Goal: Task Accomplishment & Management: Use online tool/utility

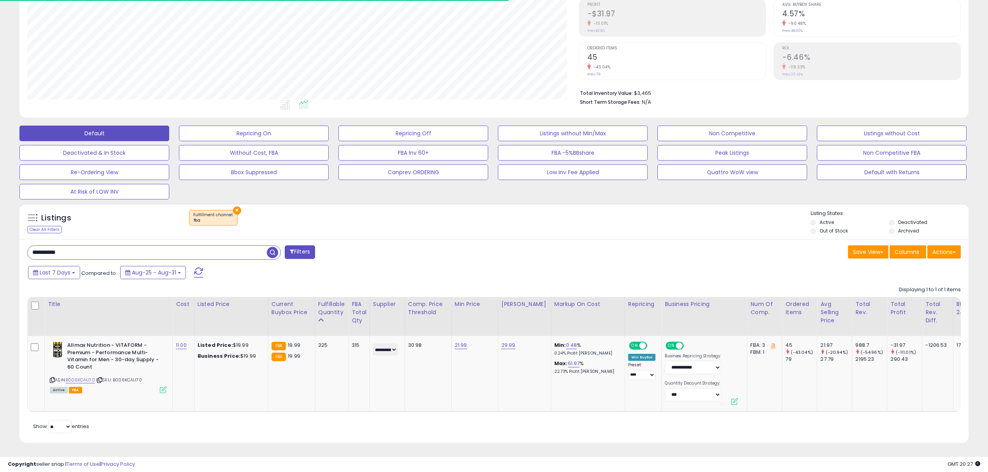
scroll to position [159, 551]
drag, startPoint x: 81, startPoint y: 241, endPoint x: -135, endPoint y: 240, distance: 216.2
click at [0, 240] on html "Unable to login Retrieving listings data.. has not yet accepted the Terms of Us…" at bounding box center [494, 117] width 988 height 472
paste input "text"
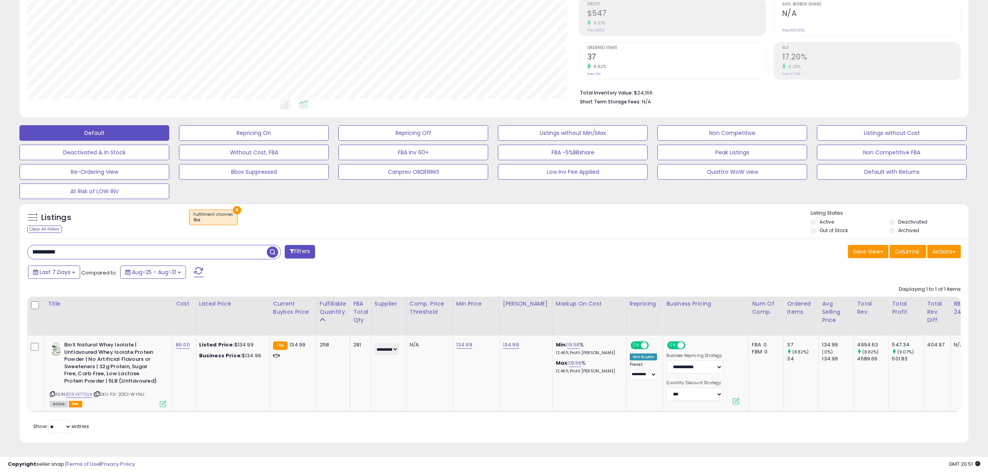
drag, startPoint x: 100, startPoint y: 245, endPoint x: -46, endPoint y: 245, distance: 146.2
click at [0, 245] on html "Unable to login Retrieving listings data.. has not yet accepted the Terms of Us…" at bounding box center [494, 116] width 988 height 472
paste input "text"
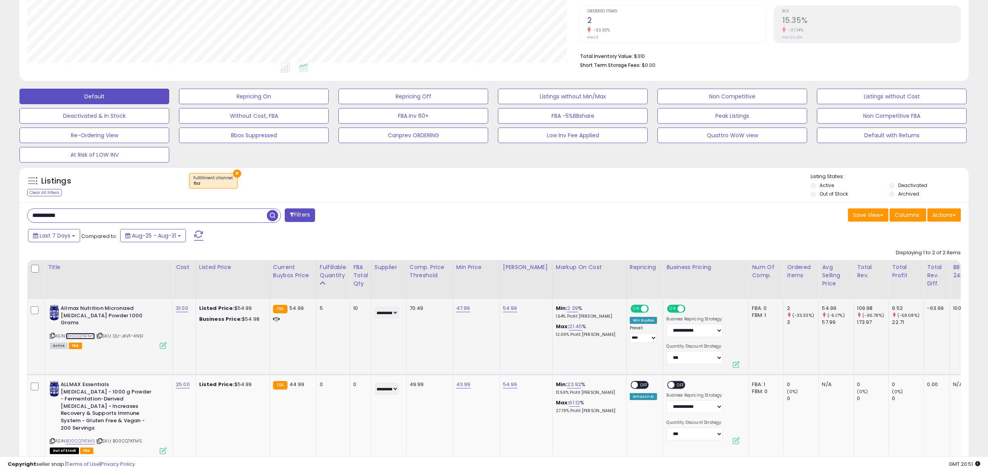
click at [84, 333] on link "B00CQ7KFMS" at bounding box center [80, 336] width 29 height 7
drag, startPoint x: 75, startPoint y: 217, endPoint x: -21, endPoint y: 215, distance: 96.5
click at [0, 215] on html "Unable to login Retrieving listings data.. has not yet accepted the Terms of Us…" at bounding box center [494, 80] width 988 height 472
paste input "text"
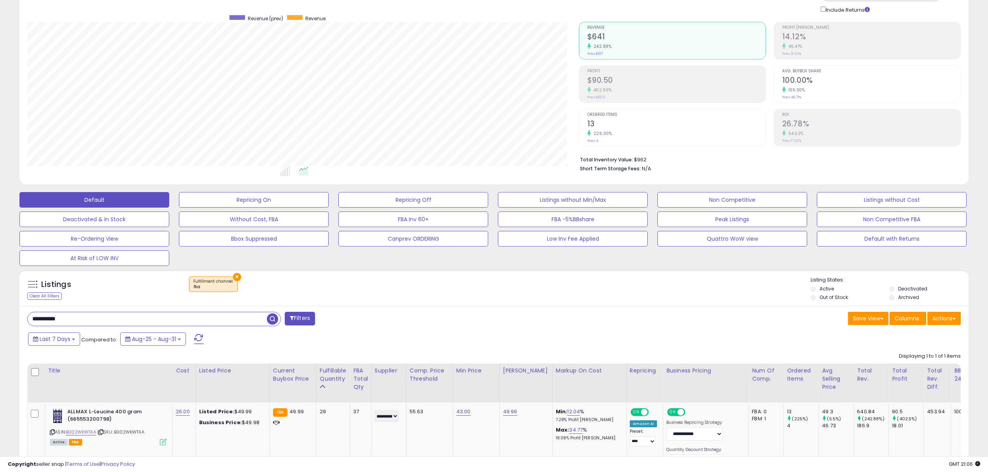
drag, startPoint x: 80, startPoint y: 321, endPoint x: -51, endPoint y: 331, distance: 131.5
click at [0, 331] on html "Unable to login Retrieving listings data.. has not yet accepted the Terms of Us…" at bounding box center [494, 183] width 988 height 472
paste input "text"
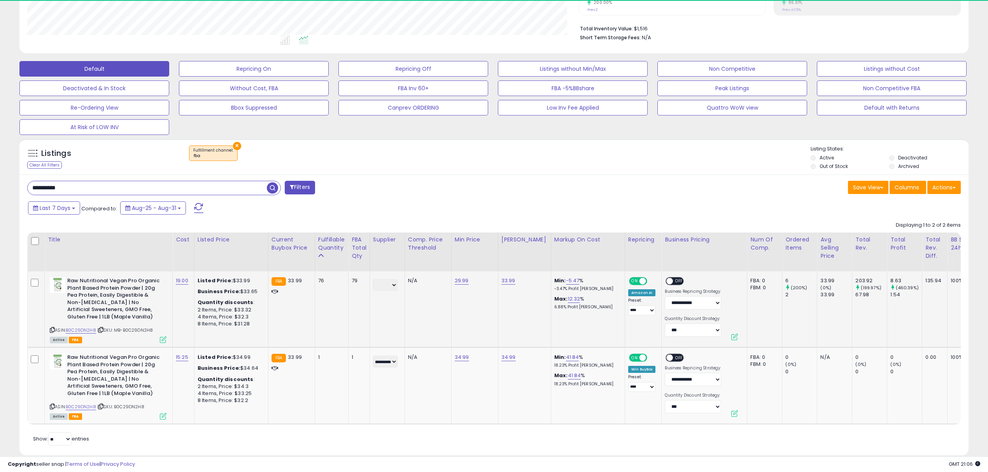
scroll to position [205, 0]
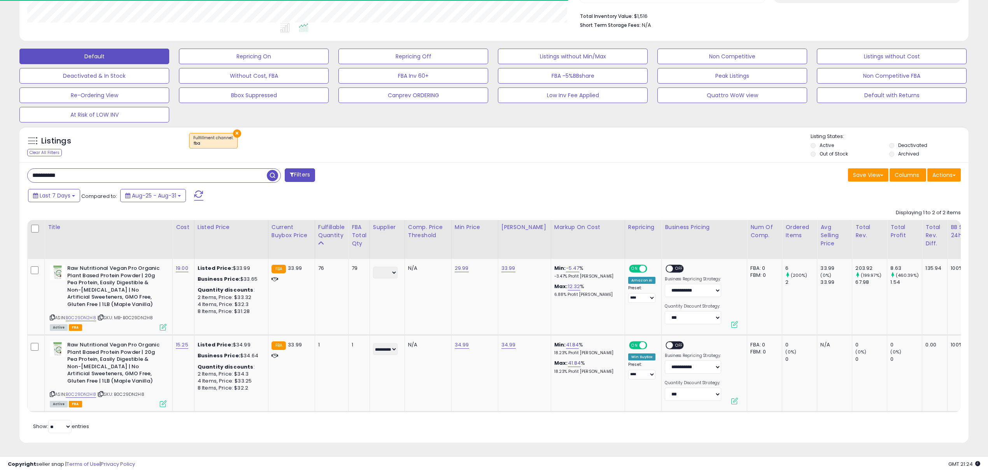
drag, startPoint x: 131, startPoint y: 168, endPoint x: -42, endPoint y: 159, distance: 173.7
click at [0, 159] on html "Unable to login Retrieving listings data.. has not yet accepted the Terms of Us…" at bounding box center [494, 40] width 988 height 472
paste input "text"
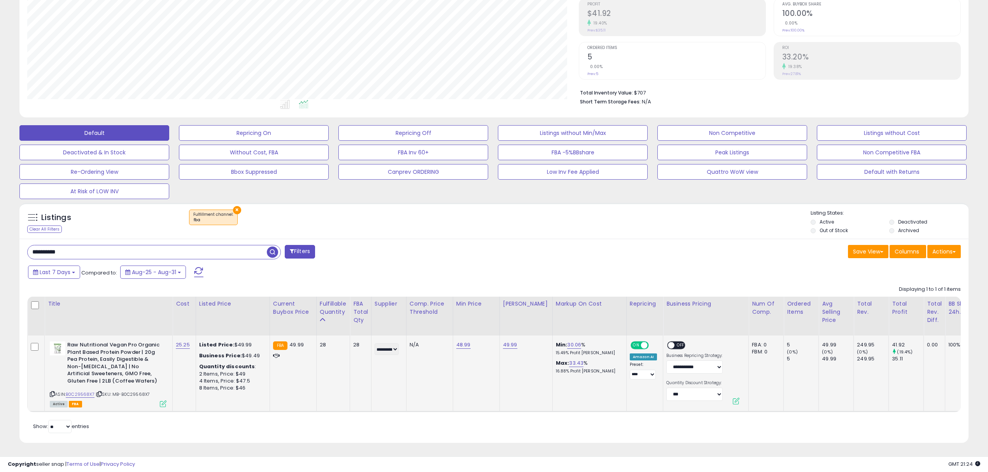
scroll to position [159, 551]
click at [78, 391] on link "B0C29568X7" at bounding box center [80, 394] width 29 height 7
drag, startPoint x: 112, startPoint y: 249, endPoint x: -23, endPoint y: 244, distance: 134.7
click at [0, 244] on html "Unable to login Retrieving listings data.. has not yet accepted the Terms of Us…" at bounding box center [494, 116] width 988 height 472
paste input "text"
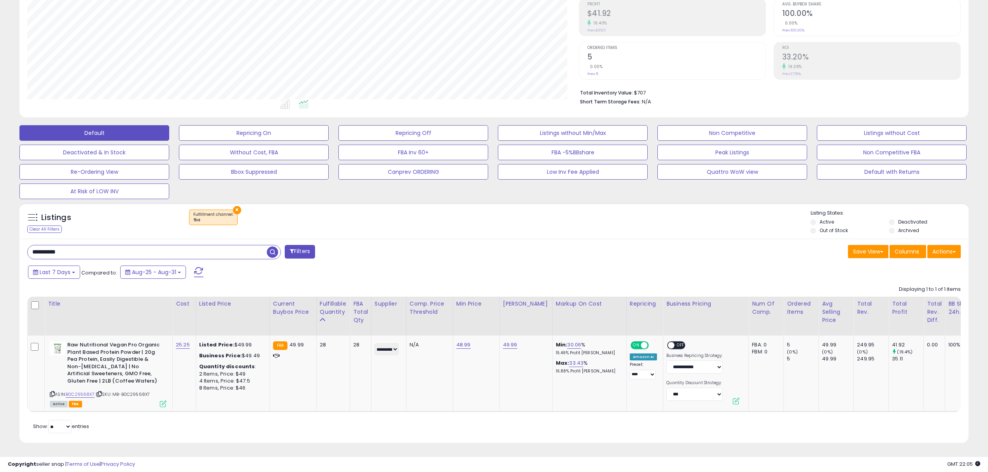
type input "**********"
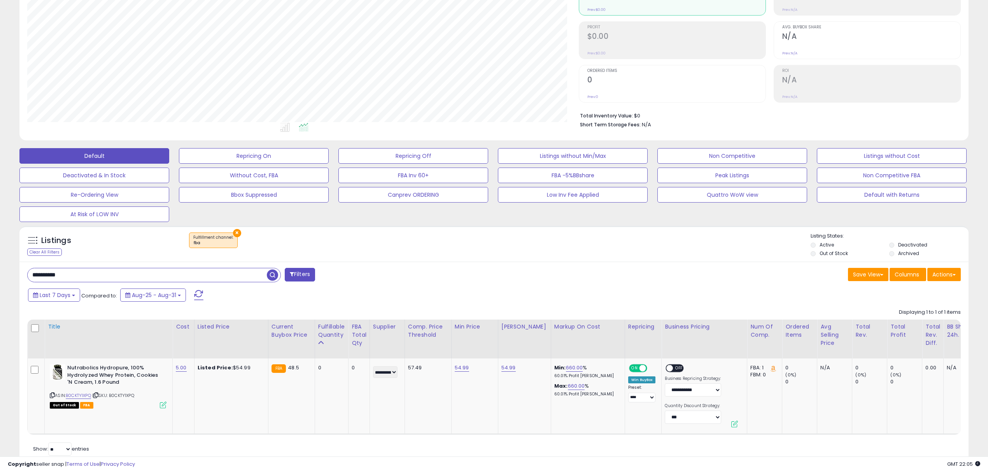
scroll to position [128, 0]
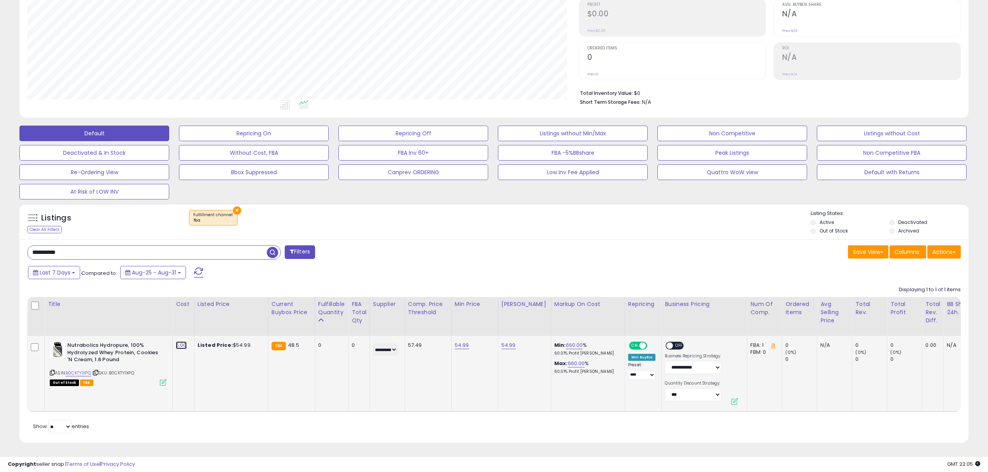
click at [184, 341] on link "5.00" at bounding box center [181, 345] width 11 height 8
drag, startPoint x: 151, startPoint y: 320, endPoint x: 98, endPoint y: 321, distance: 52.9
click at [98, 321] on table "Title Cost" at bounding box center [766, 354] width 1478 height 115
type input "*"
type input "**"
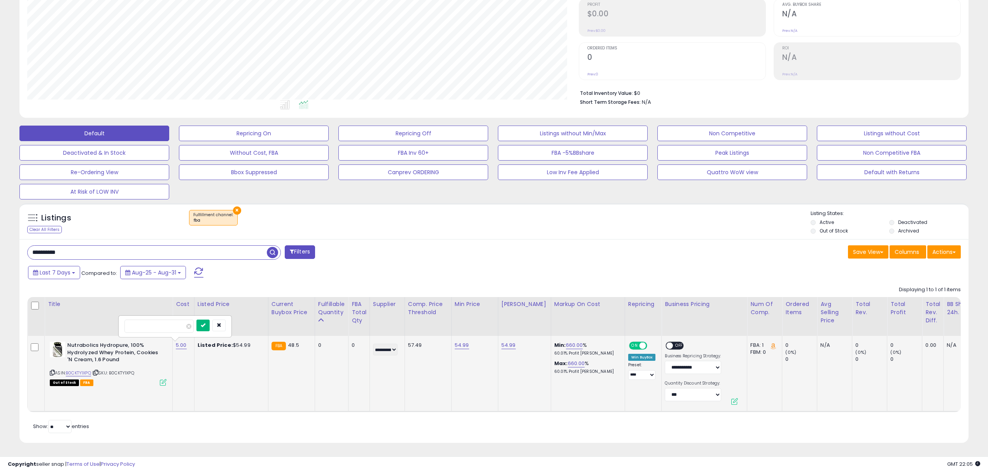
click at [210, 321] on button "submit" at bounding box center [202, 326] width 13 height 12
click at [510, 341] on link "54.99" at bounding box center [510, 345] width 14 height 8
drag, startPoint x: 439, startPoint y: 321, endPoint x: 435, endPoint y: 321, distance: 3.9
click at [436, 321] on table "Title Cost" at bounding box center [767, 354] width 1480 height 115
type input "*****"
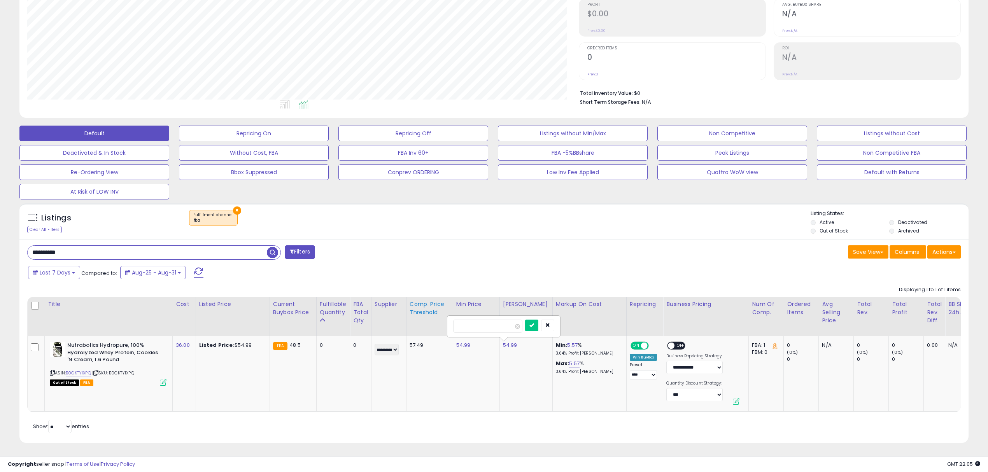
click button "submit" at bounding box center [531, 326] width 13 height 12
click at [521, 378] on td "59.99" at bounding box center [525, 374] width 53 height 76
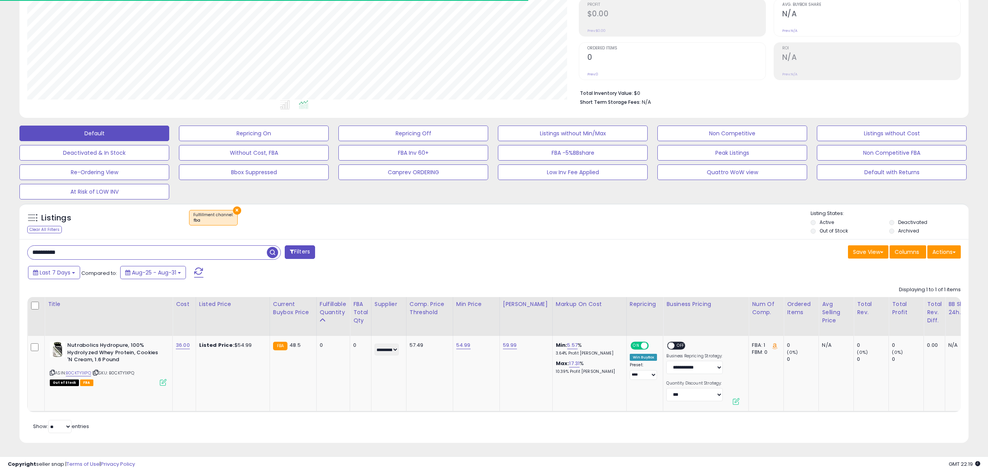
click at [137, 246] on input "**********" at bounding box center [147, 253] width 239 height 14
paste input "text"
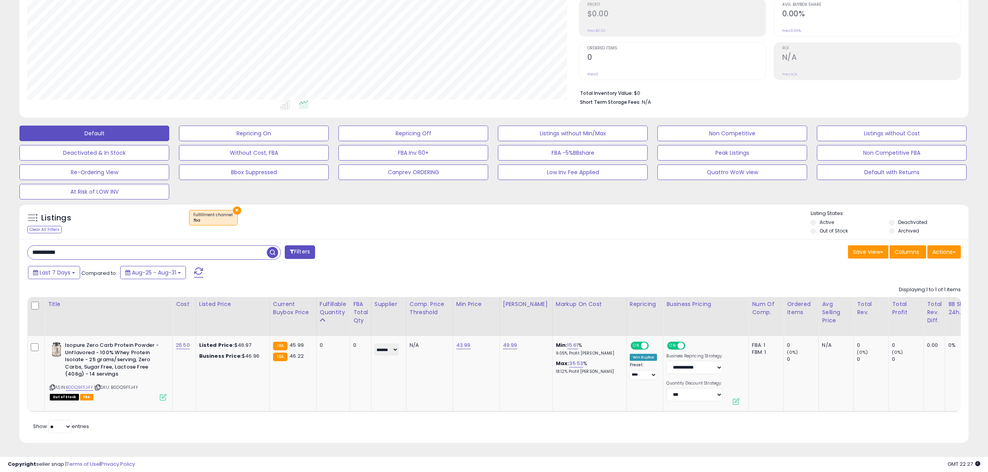
drag, startPoint x: 135, startPoint y: 243, endPoint x: -37, endPoint y: 238, distance: 172.4
click at [0, 238] on html "Unable to login Retrieving listings data.. has not yet accepted the Terms of Us…" at bounding box center [494, 117] width 988 height 472
paste input "text"
type input "**********"
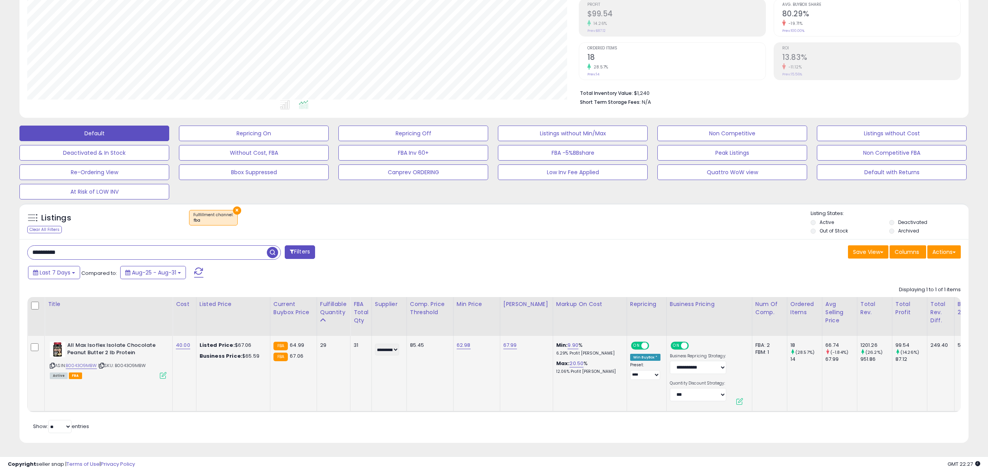
scroll to position [159, 551]
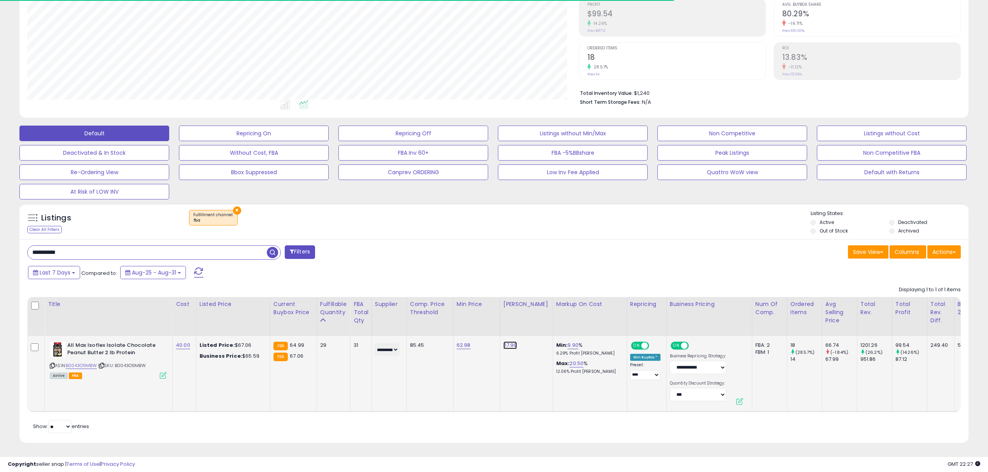
click at [506, 341] on link "67.99" at bounding box center [510, 345] width 14 height 8
drag, startPoint x: 444, startPoint y: 317, endPoint x: 393, endPoint y: 312, distance: 51.2
click at [415, 313] on table "Title Cost" at bounding box center [771, 354] width 1489 height 115
type input "*****"
click button "submit" at bounding box center [531, 326] width 13 height 12
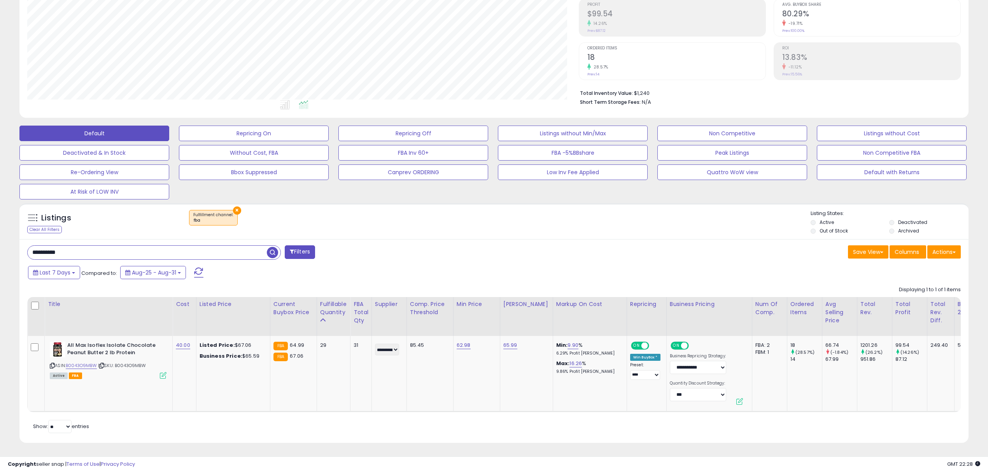
drag, startPoint x: 105, startPoint y: 248, endPoint x: -24, endPoint y: 236, distance: 129.7
click at [0, 236] on html "Unable to login Retrieving listings data.. has not yet accepted the Terms of Us…" at bounding box center [494, 117] width 988 height 472
paste input "text"
type input "**********"
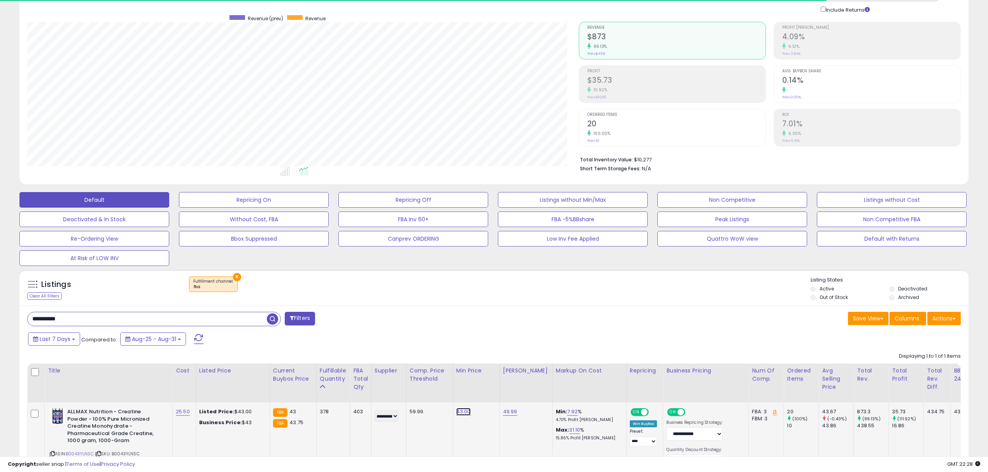
click at [467, 413] on link "43.00" at bounding box center [463, 412] width 14 height 8
type input "*****"
click button "submit" at bounding box center [484, 392] width 13 height 12
click at [480, 345] on div "Last 7 Days Compared to: Aug-25 - Aug-31" at bounding box center [376, 340] width 700 height 18
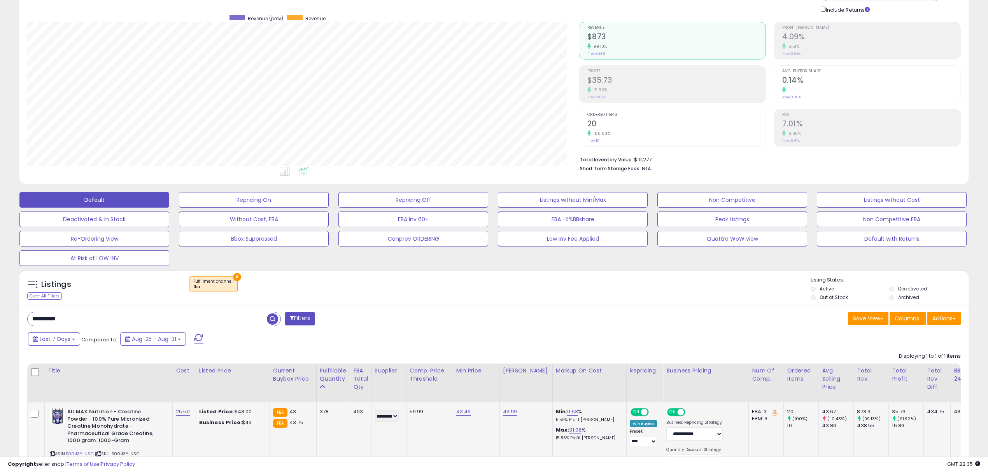
drag, startPoint x: 74, startPoint y: 321, endPoint x: -123, endPoint y: 293, distance: 198.8
click at [0, 293] on html "Unable to login Retrieving listings data.. has not yet accepted the Terms of Us…" at bounding box center [494, 183] width 988 height 472
paste input "text"
type input "**********"
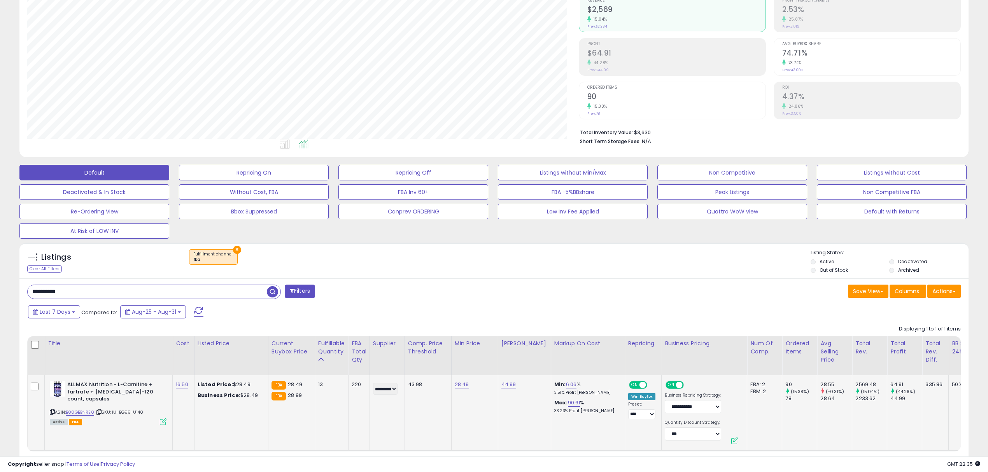
scroll to position [105, 0]
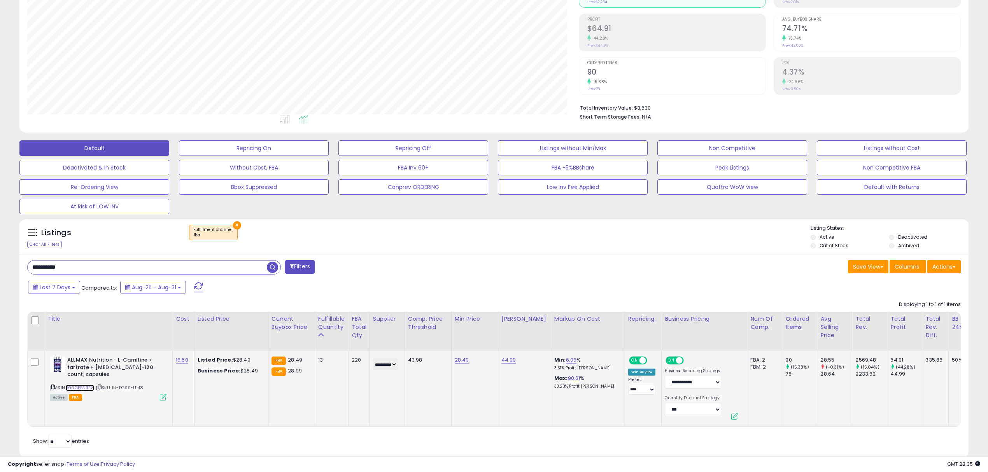
click at [84, 388] on link "B00GBBNRE8" at bounding box center [80, 388] width 28 height 7
drag, startPoint x: 75, startPoint y: 271, endPoint x: -41, endPoint y: 262, distance: 116.6
click at [0, 262] on html "Unable to login Retrieving listings data.. has not yet accepted the Terms of Us…" at bounding box center [494, 131] width 988 height 472
click at [461, 364] on link "28.49" at bounding box center [462, 360] width 14 height 8
type input "*****"
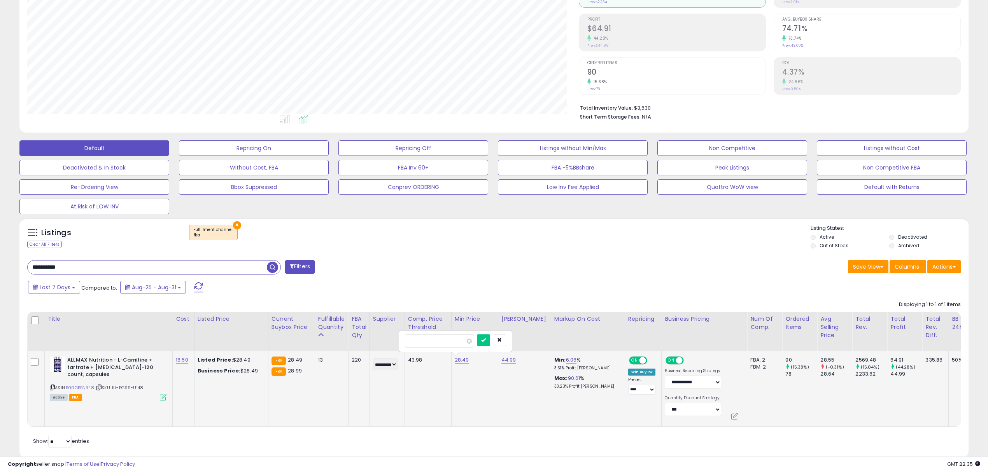
click button "submit" at bounding box center [483, 340] width 13 height 12
drag, startPoint x: 498, startPoint y: 404, endPoint x: 503, endPoint y: 404, distance: 5.1
click at [501, 404] on td "44.99" at bounding box center [524, 389] width 53 height 76
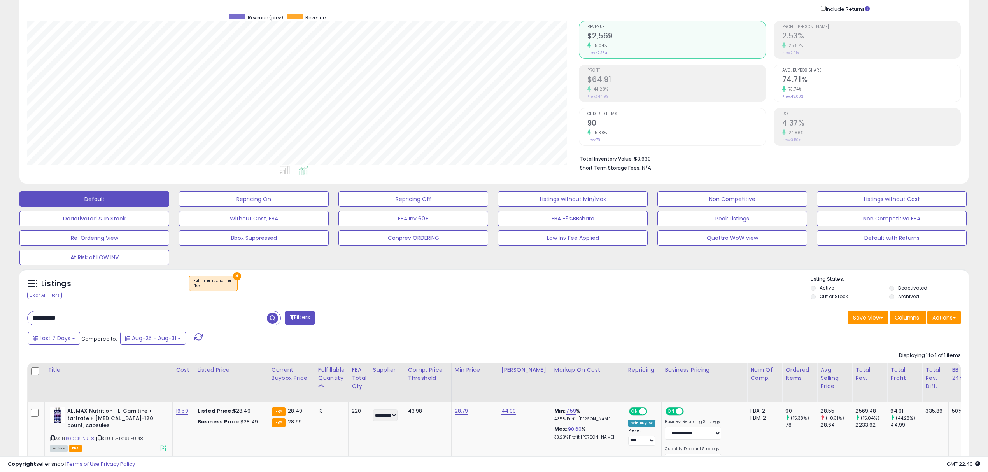
scroll to position [0, 0]
